Goal: Transaction & Acquisition: Book appointment/travel/reservation

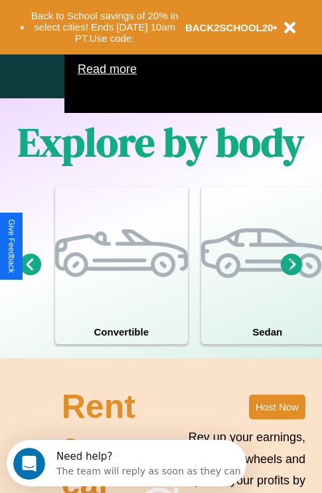
scroll to position [853, 0]
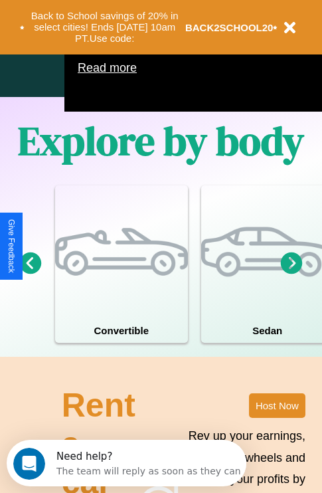
click at [292, 274] on icon at bounding box center [292, 263] width 22 height 22
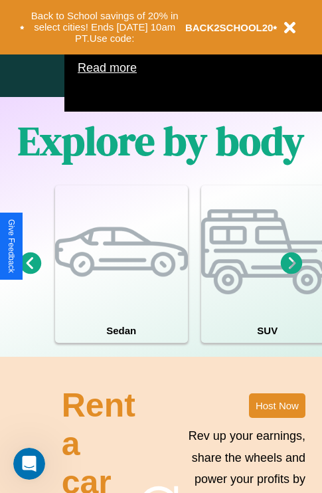
click at [292, 274] on icon at bounding box center [292, 263] width 22 height 22
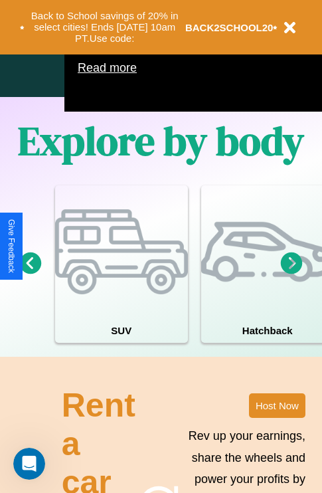
click at [292, 274] on icon at bounding box center [292, 263] width 22 height 22
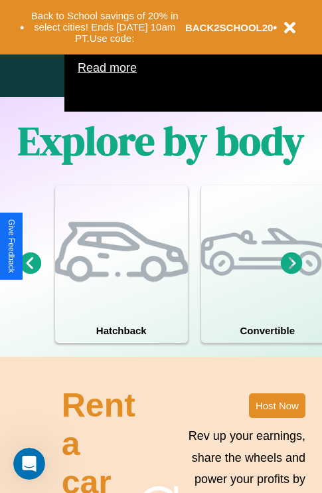
click at [292, 274] on icon at bounding box center [292, 263] width 22 height 22
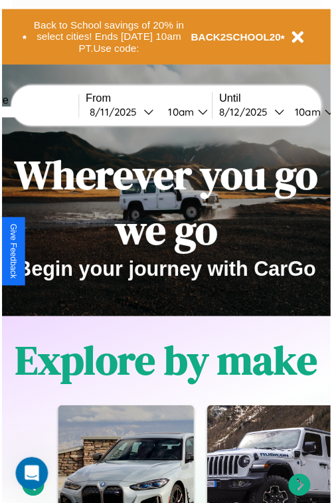
scroll to position [0, 0]
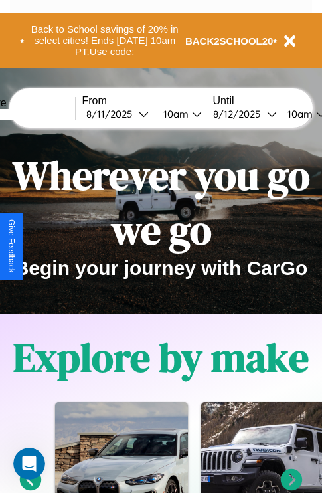
click at [45, 114] on input "text" at bounding box center [25, 114] width 100 height 11
type input "*******"
click at [133, 114] on div "8 / 11 / 2025" at bounding box center [112, 114] width 52 height 13
select select "*"
select select "****"
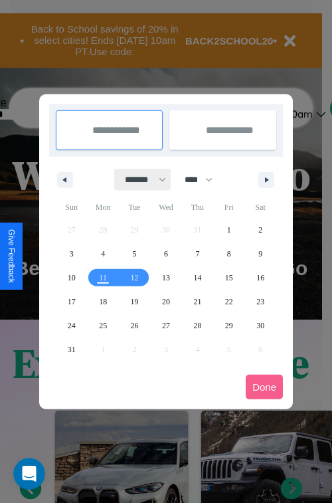
click at [139, 179] on select "******* ******** ***** ***** *** **** **** ****** ********* ******* ******** **…" at bounding box center [143, 180] width 56 height 22
select select "*"
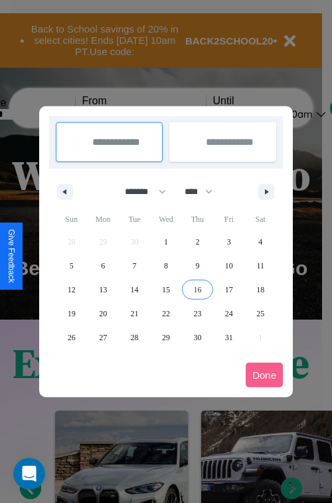
click at [197, 289] on span "16" at bounding box center [197, 290] width 8 height 24
type input "**********"
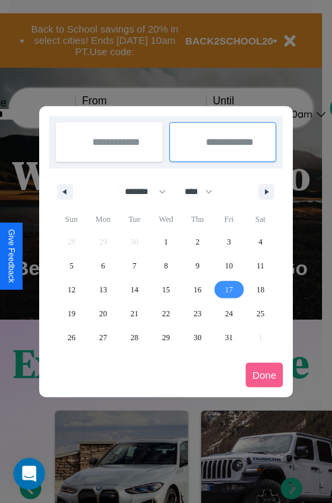
click at [228, 289] on span "17" at bounding box center [229, 290] width 8 height 24
type input "**********"
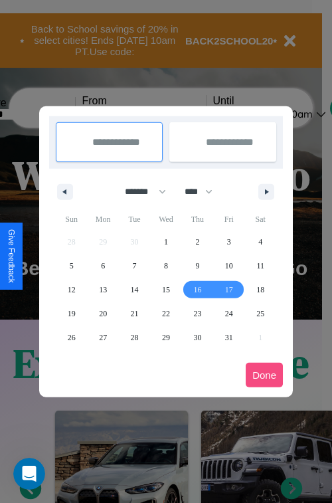
click at [264, 375] on button "Done" at bounding box center [264, 375] width 37 height 25
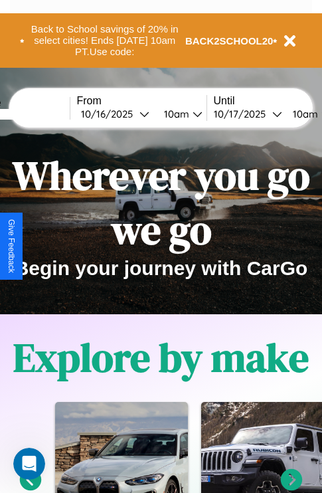
click at [191, 114] on div "10am" at bounding box center [174, 114] width 35 height 13
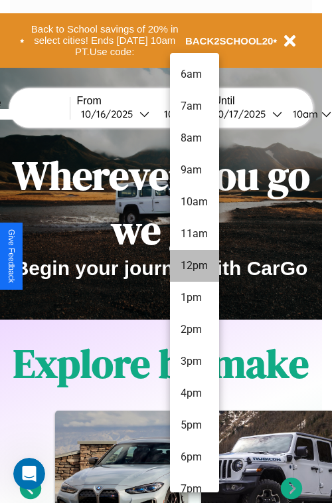
click at [194, 266] on li "12pm" at bounding box center [194, 266] width 49 height 32
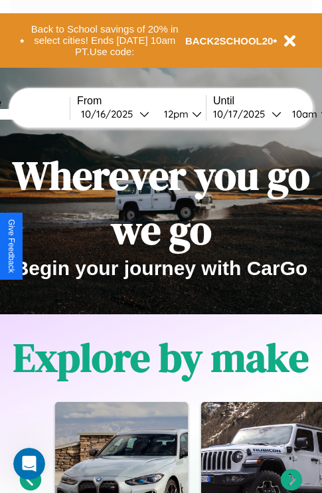
click at [317, 114] on div "10am" at bounding box center [303, 114] width 35 height 13
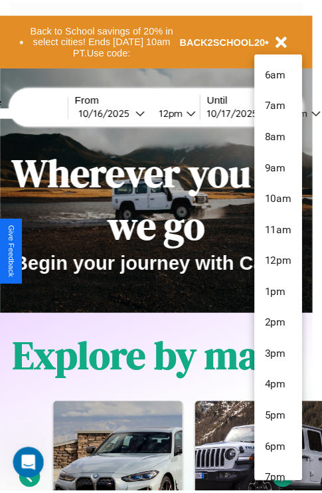
scroll to position [140, 0]
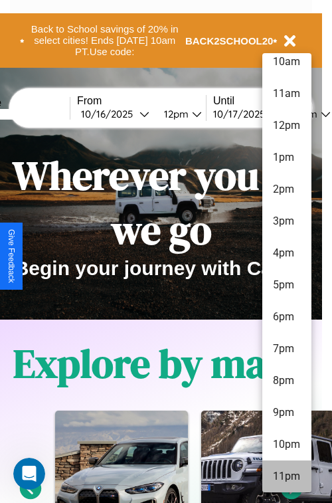
click at [286, 476] on li "11pm" at bounding box center [286, 476] width 49 height 32
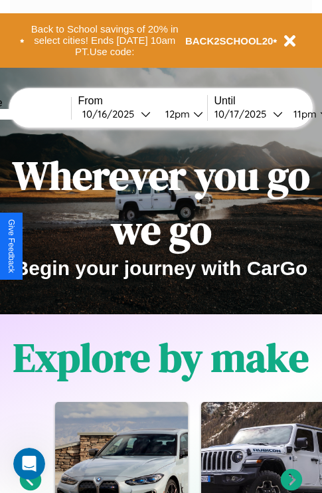
scroll to position [0, 52]
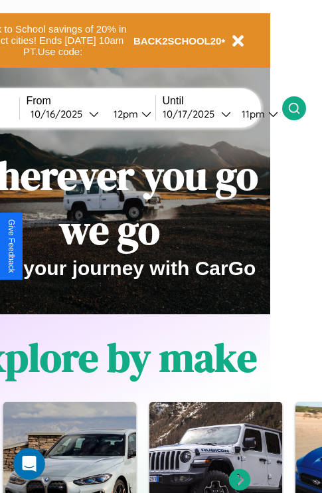
click at [301, 108] on icon at bounding box center [294, 108] width 13 height 13
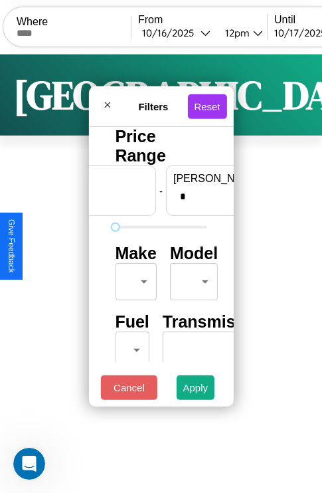
scroll to position [0, 82]
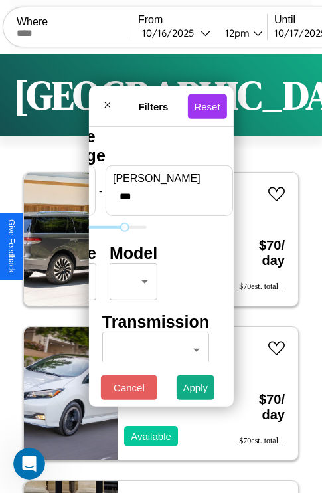
type input "***"
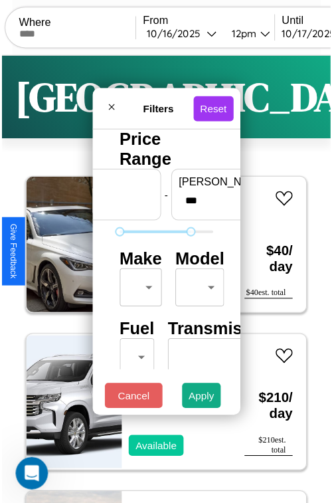
scroll to position [39, 0]
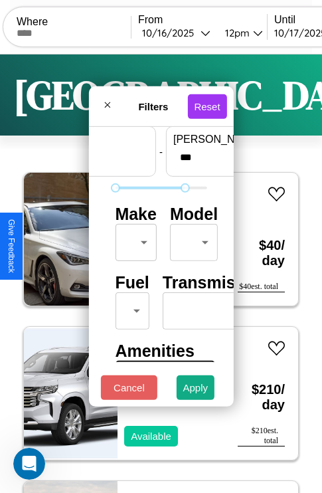
type input "*"
click at [133, 239] on body "CarGo Where From 10 / 16 / 2025 12pm Until 10 / 17 / 2025 11pm Become a Host Lo…" at bounding box center [161, 274] width 322 height 548
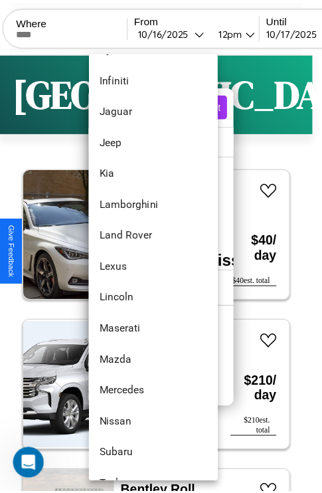
scroll to position [631, 0]
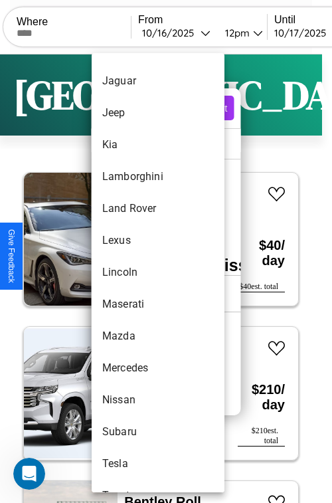
click at [133, 272] on li "Lincoln" at bounding box center [158, 272] width 133 height 32
type input "*******"
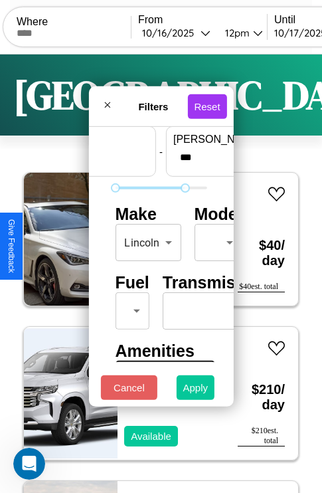
click at [196, 390] on button "Apply" at bounding box center [196, 387] width 39 height 25
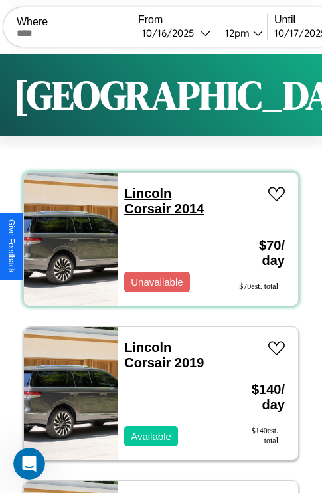
click at [143, 193] on link "Lincoln Corsair 2014" at bounding box center [164, 201] width 80 height 30
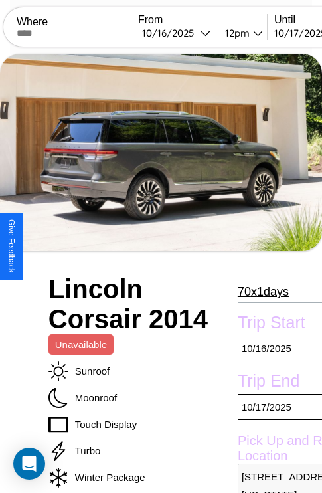
scroll to position [248, 56]
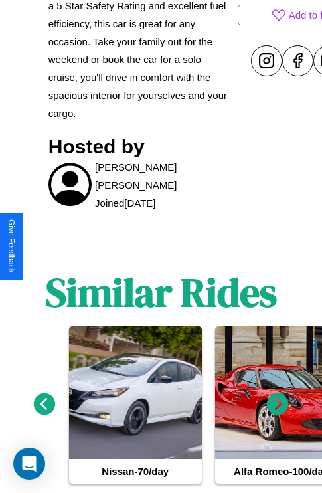
scroll to position [683, 0]
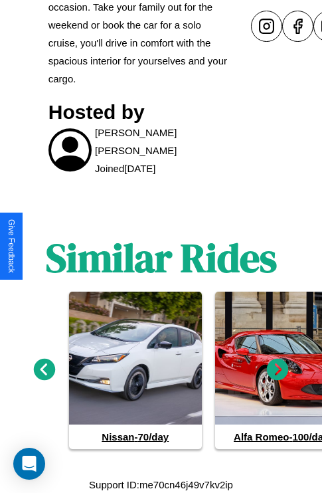
click at [44, 369] on icon at bounding box center [45, 370] width 22 height 22
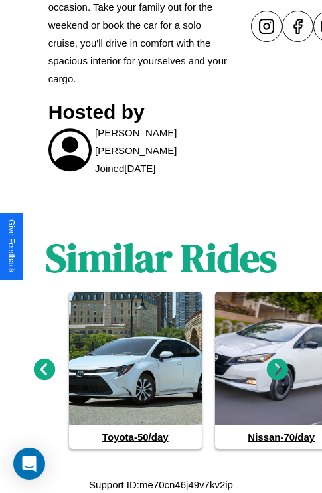
click at [278, 369] on icon at bounding box center [278, 370] width 22 height 22
